Goal: Navigation & Orientation: Find specific page/section

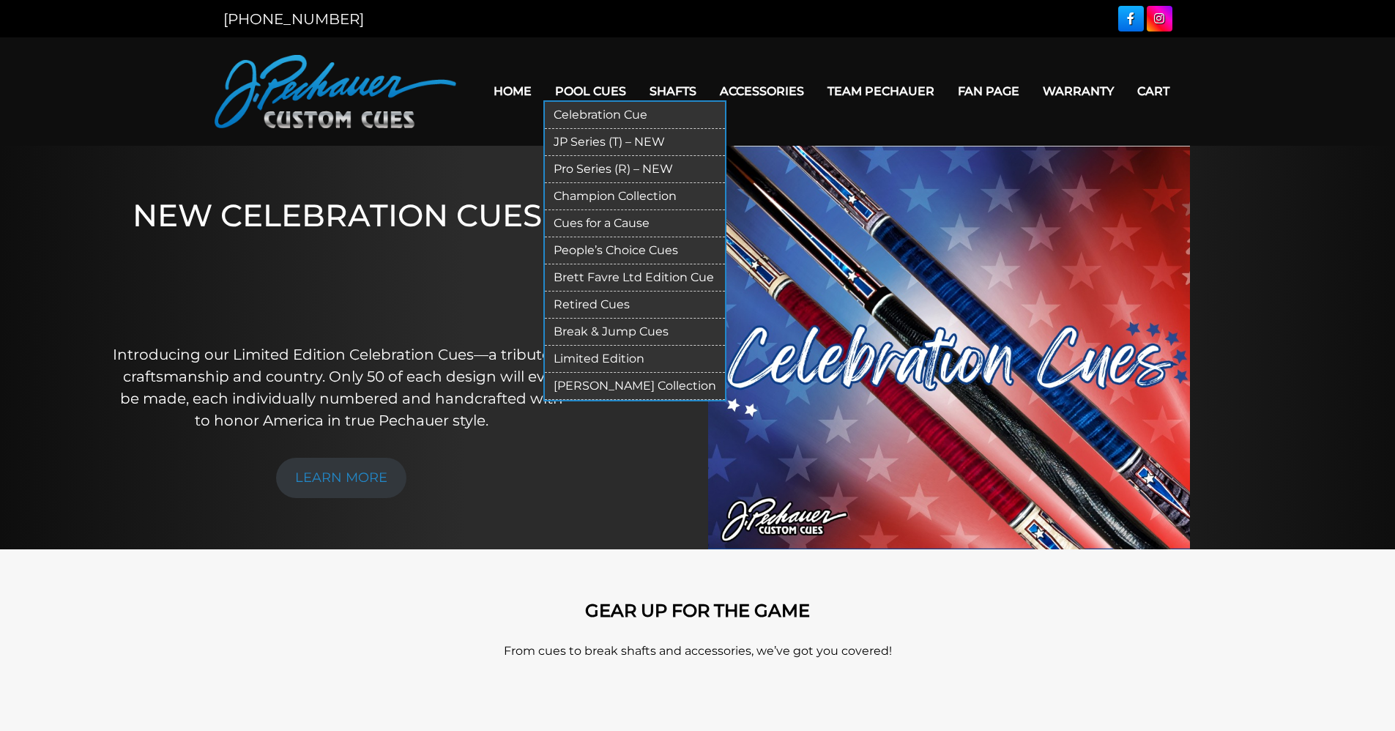
click at [598, 92] on link "Pool Cues" at bounding box center [590, 91] width 94 height 37
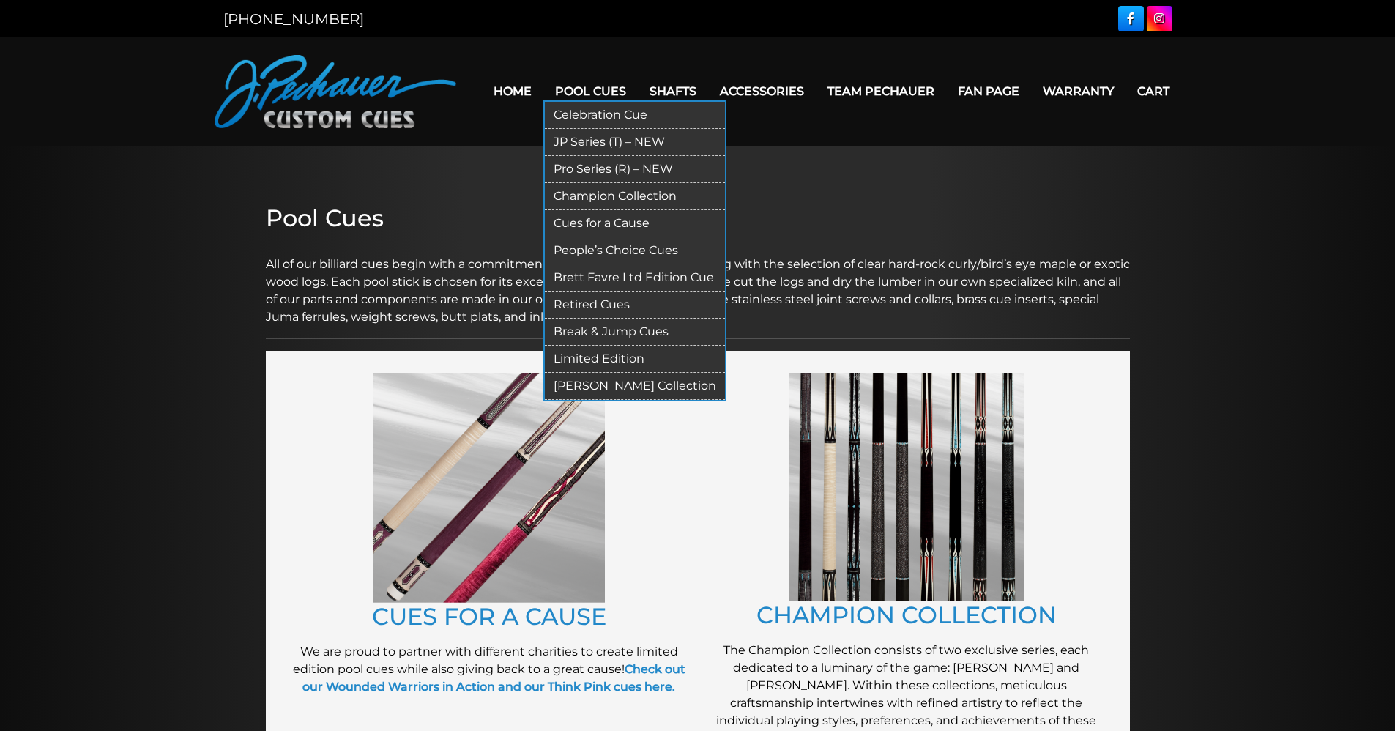
click at [606, 192] on link "Champion Collection" at bounding box center [635, 196] width 180 height 27
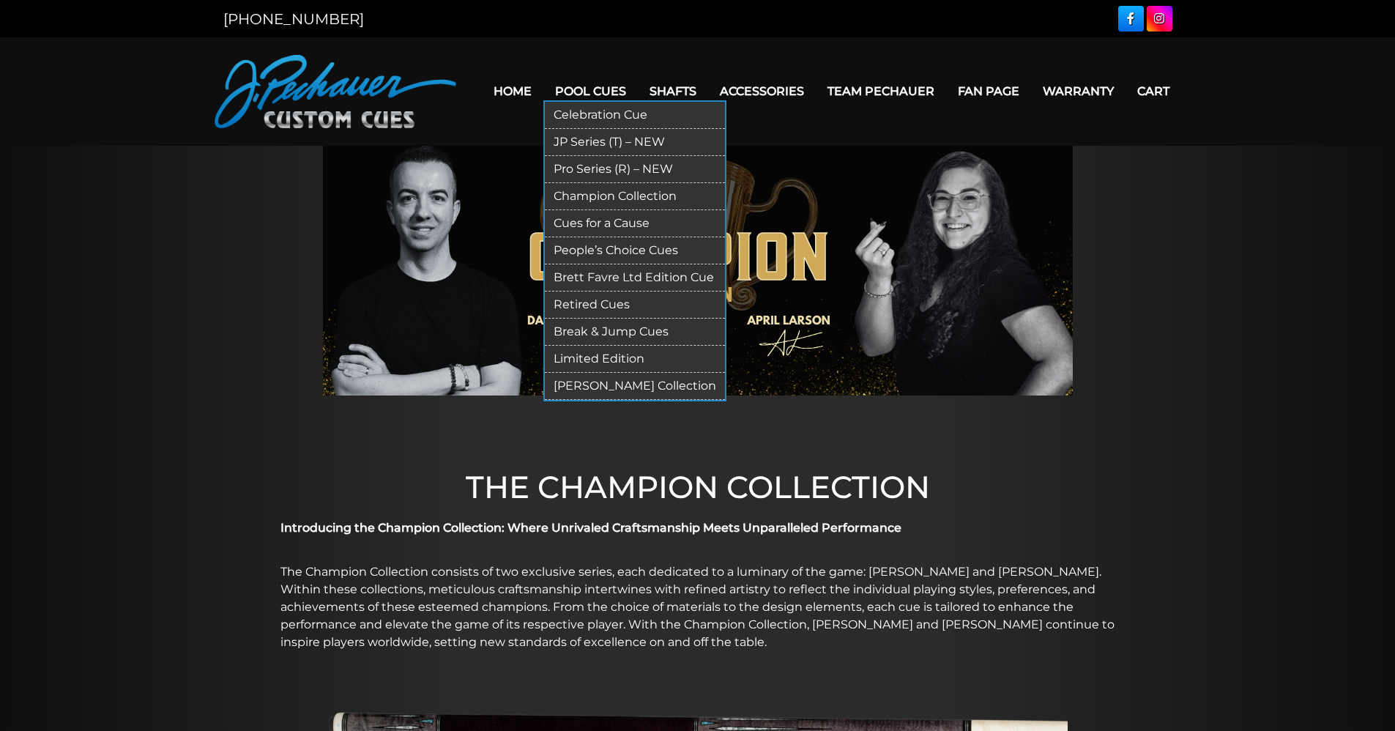
click at [593, 164] on link "Pro Series (R) – NEW" at bounding box center [635, 169] width 180 height 27
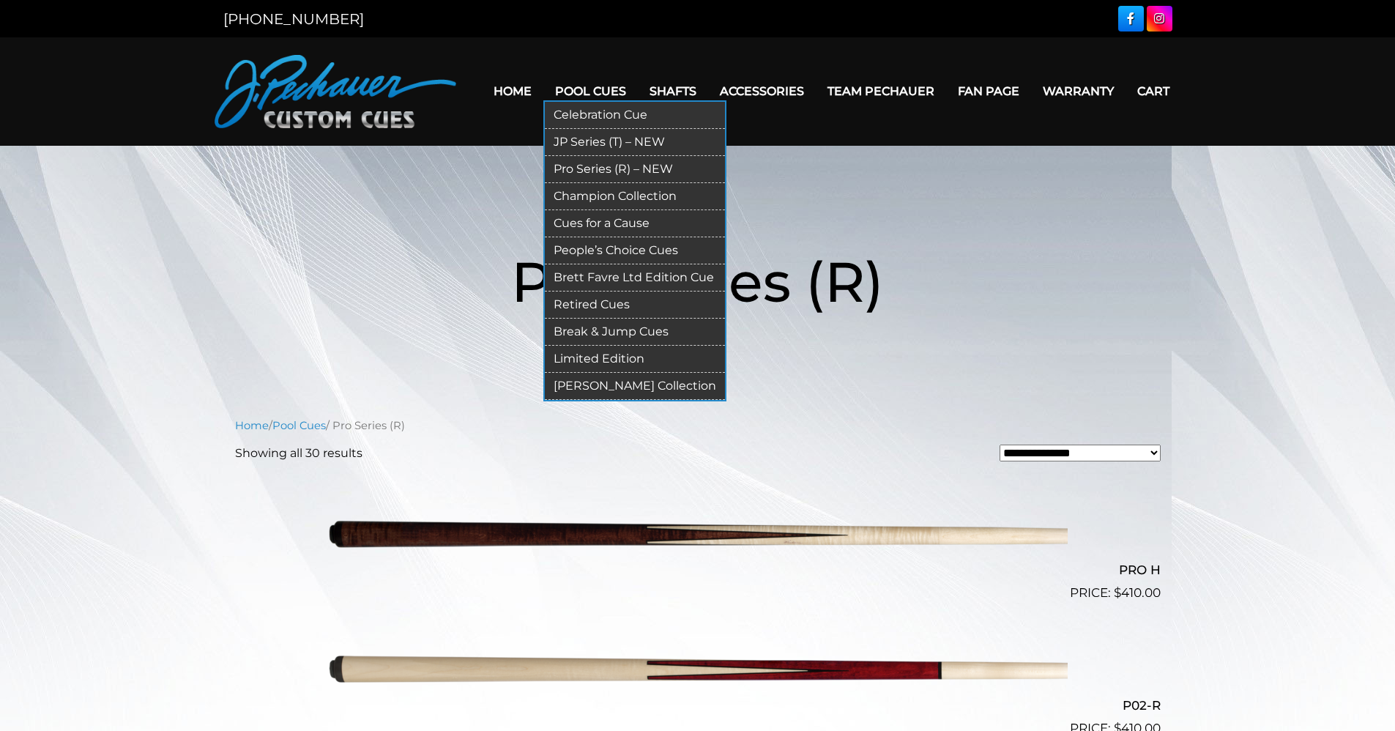
click at [584, 198] on link "Champion Collection" at bounding box center [635, 196] width 180 height 27
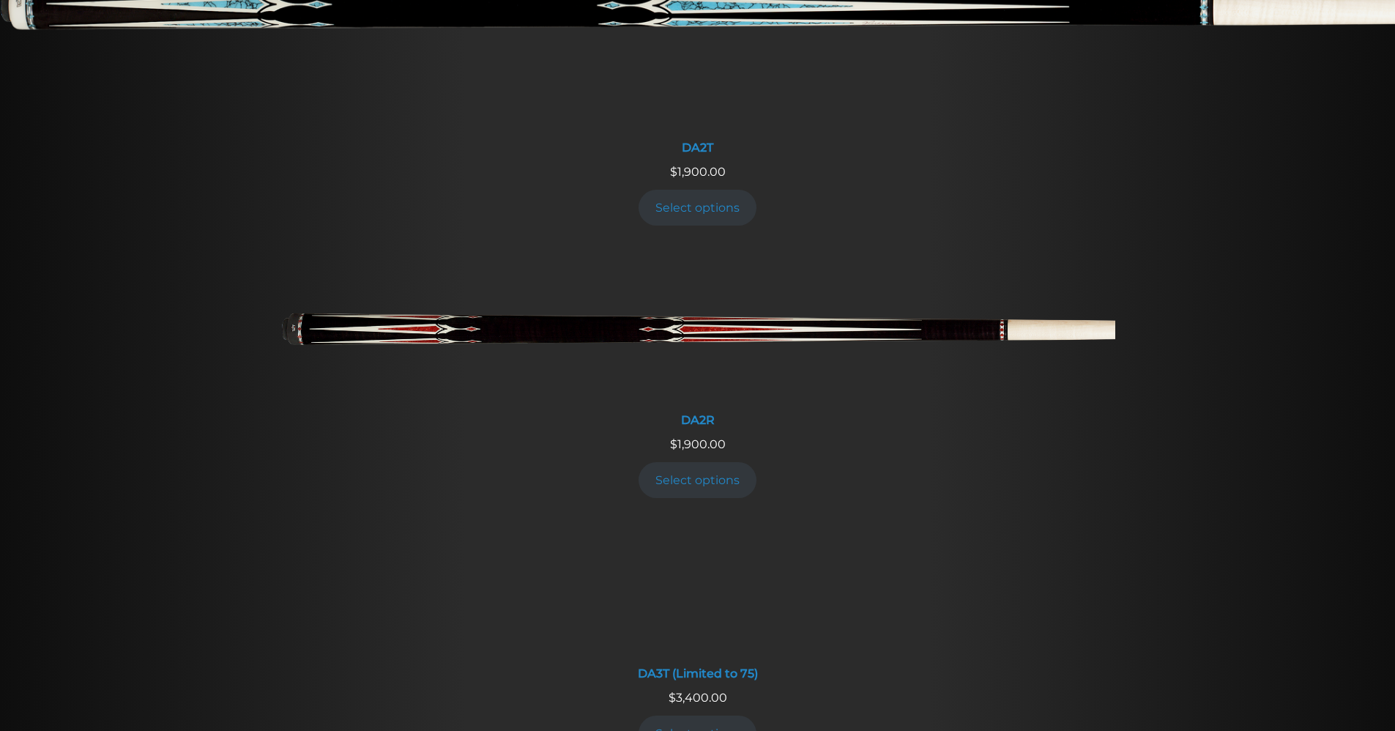
scroll to position [2317, 0]
